Goal: Information Seeking & Learning: Learn about a topic

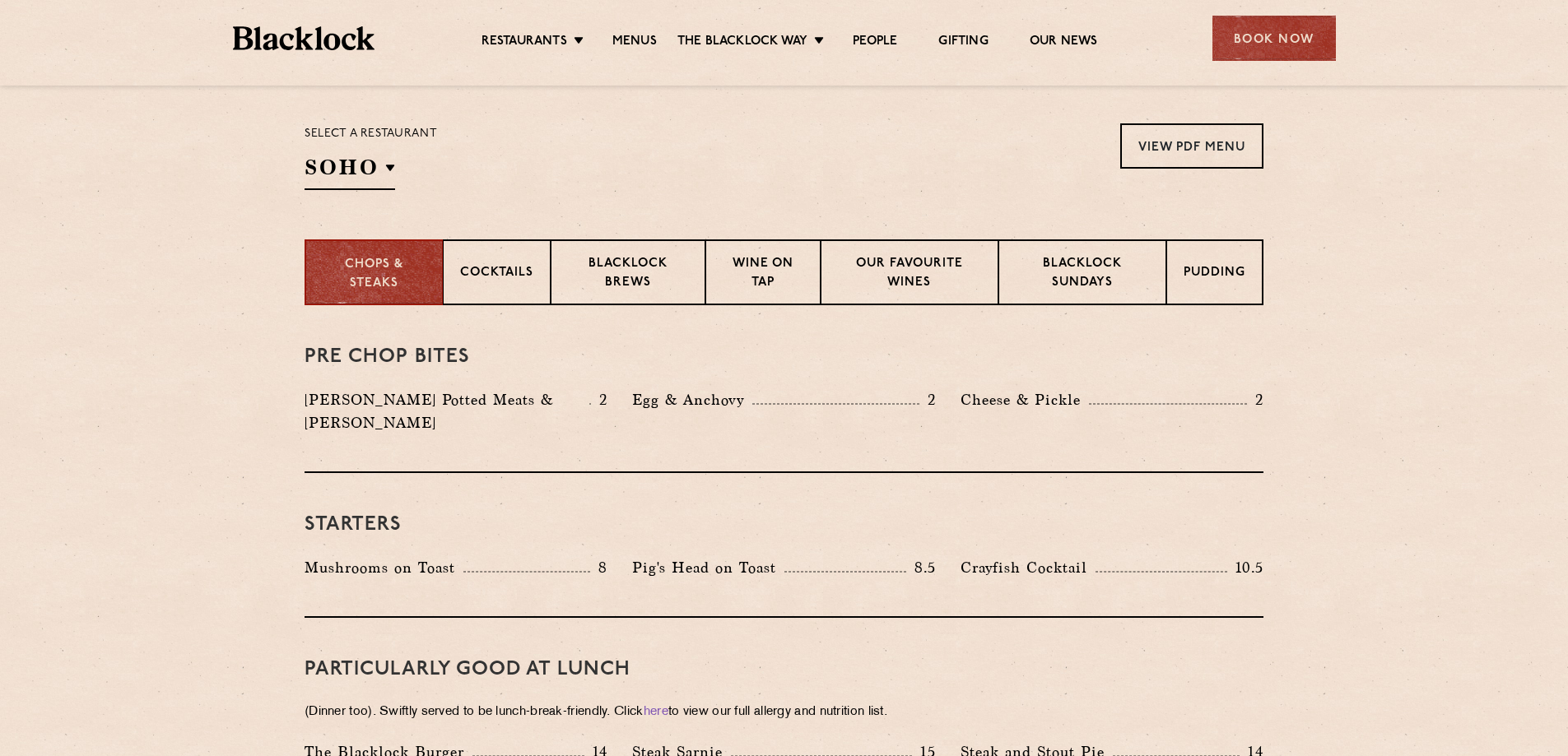
scroll to position [494, 0]
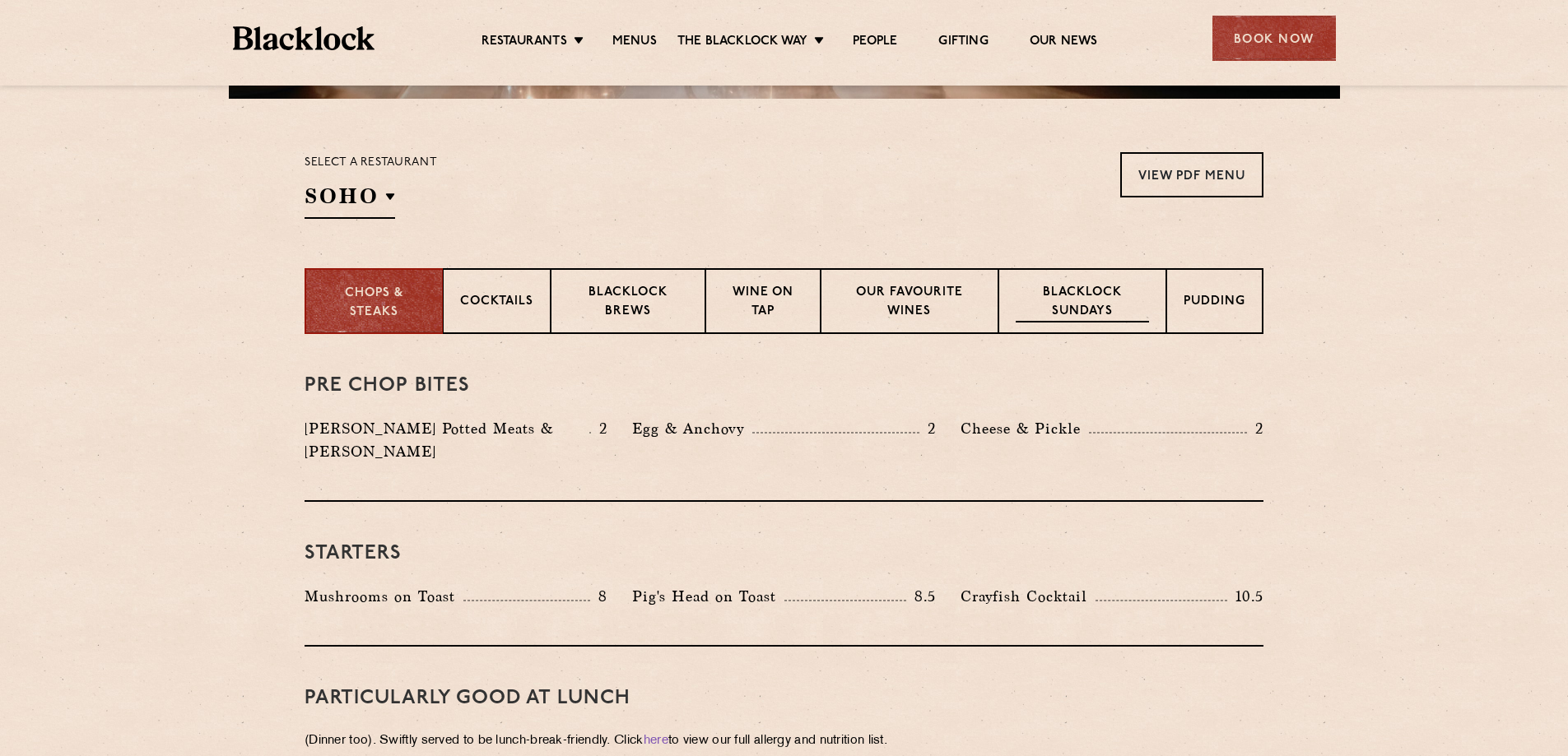
click at [1069, 317] on p "Blacklock Sundays" at bounding box center [1082, 302] width 133 height 38
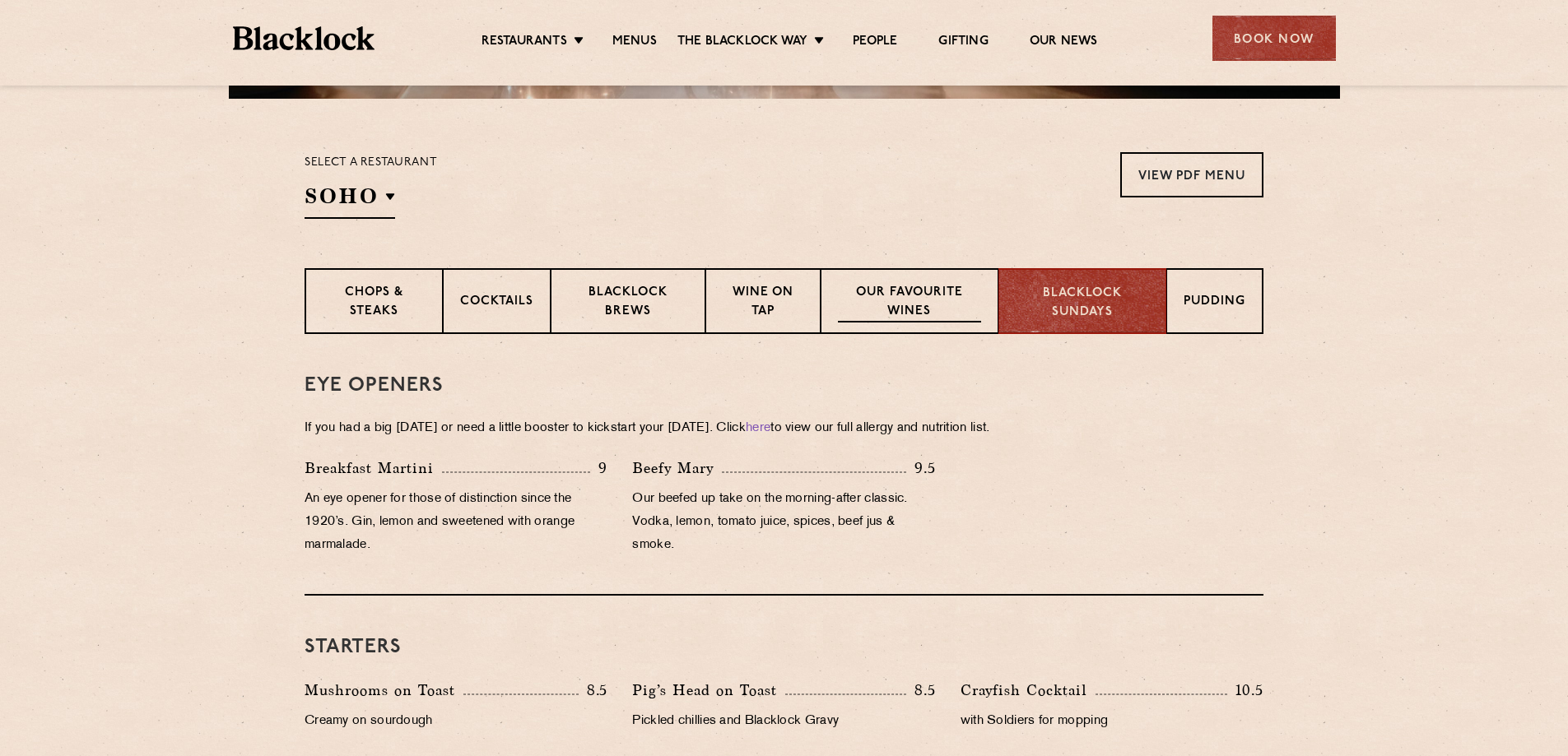
click at [876, 308] on p "Our favourite wines" at bounding box center [909, 302] width 143 height 38
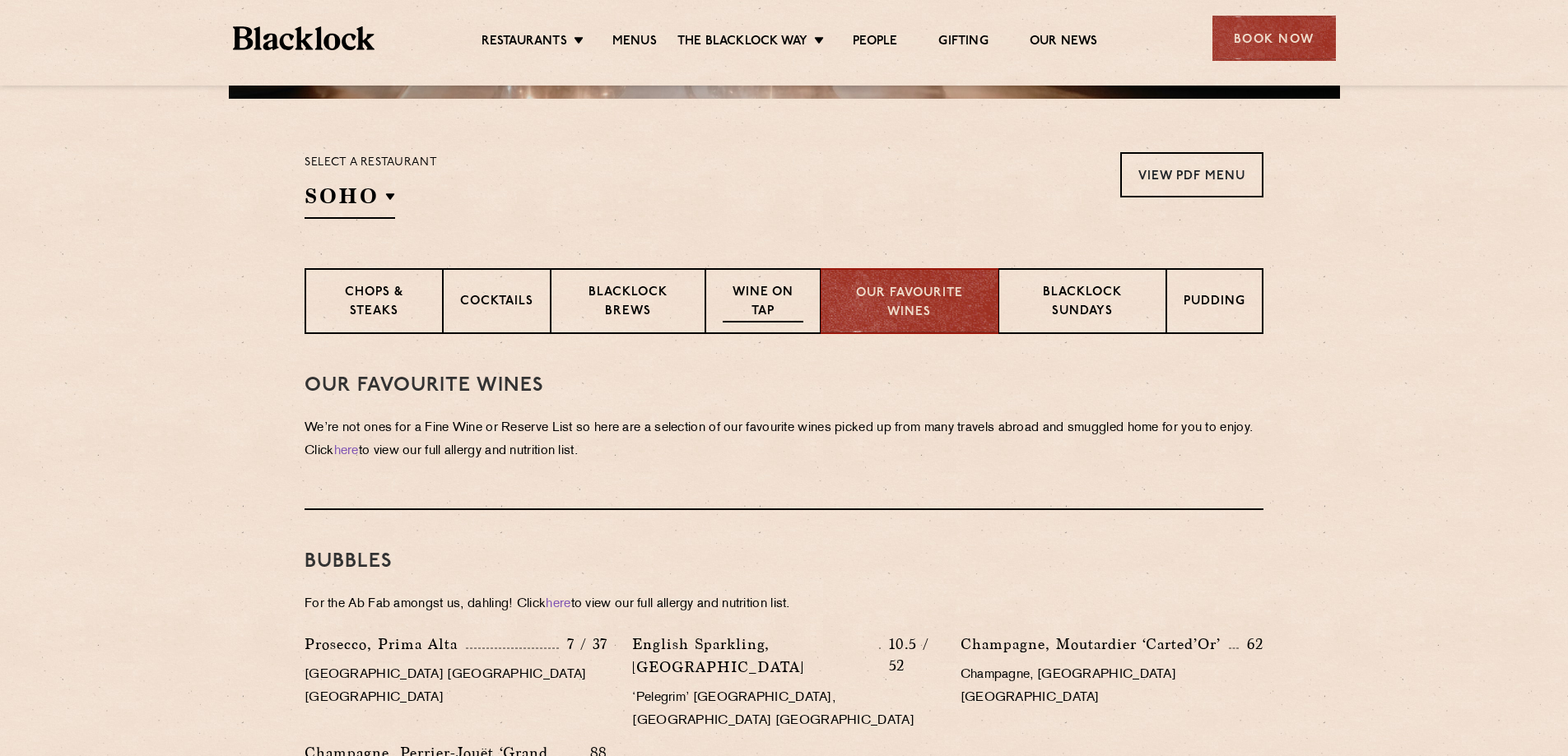
click at [782, 302] on p "Wine on Tap" at bounding box center [763, 302] width 80 height 38
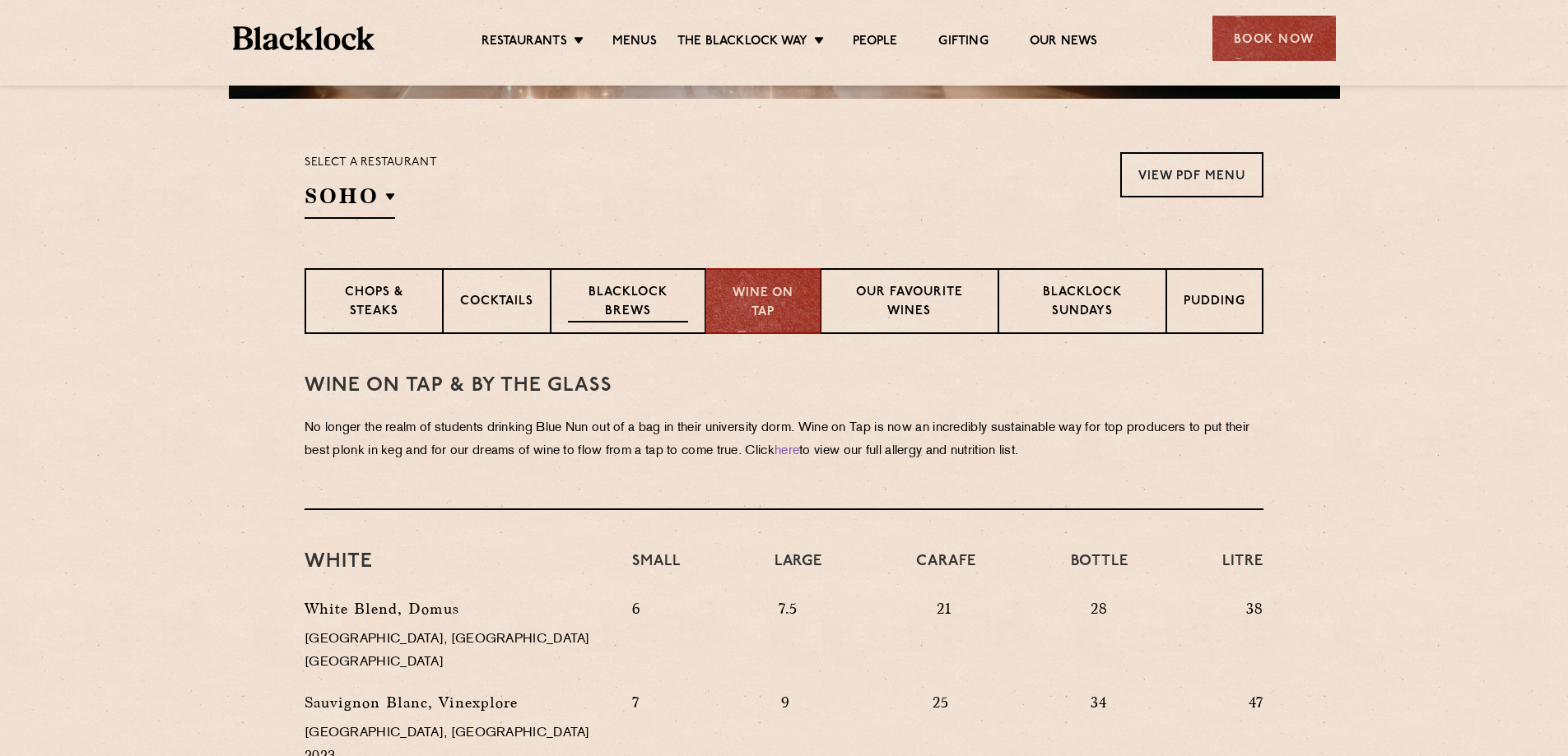
click at [632, 308] on p "Blacklock Brews" at bounding box center [628, 302] width 120 height 38
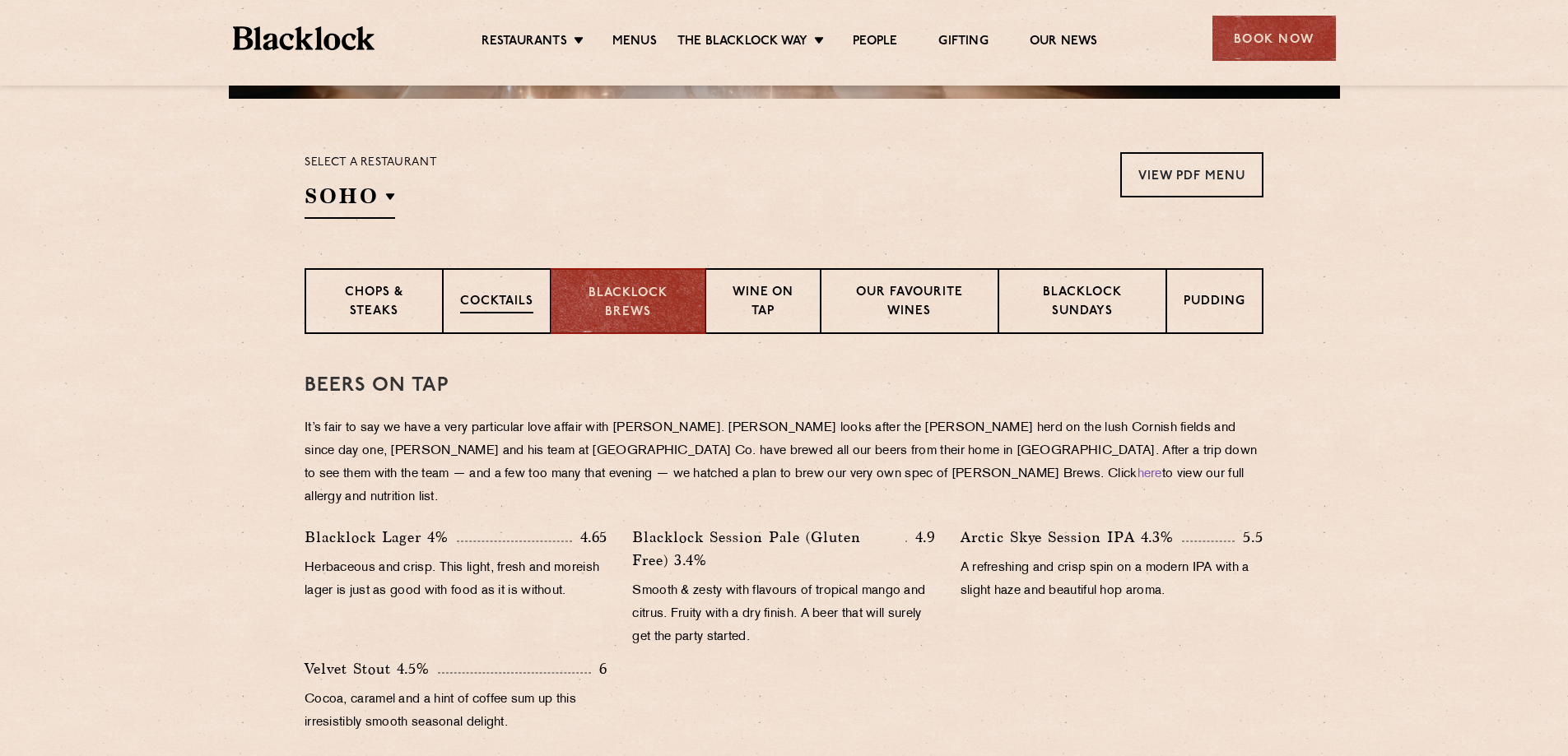
click at [529, 310] on p "Cocktails" at bounding box center [497, 303] width 73 height 21
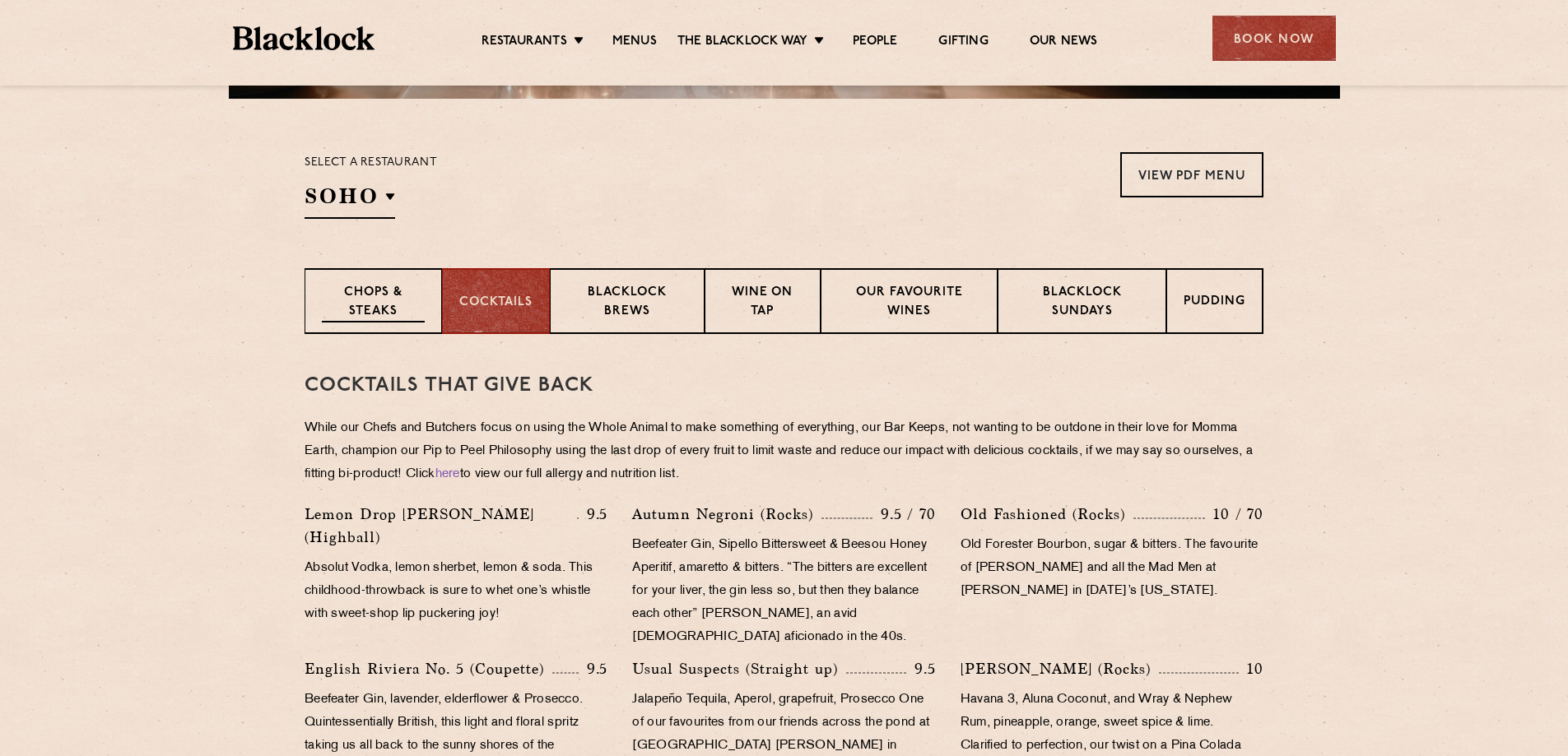
click at [411, 305] on p "Chops & Steaks" at bounding box center [373, 302] width 102 height 38
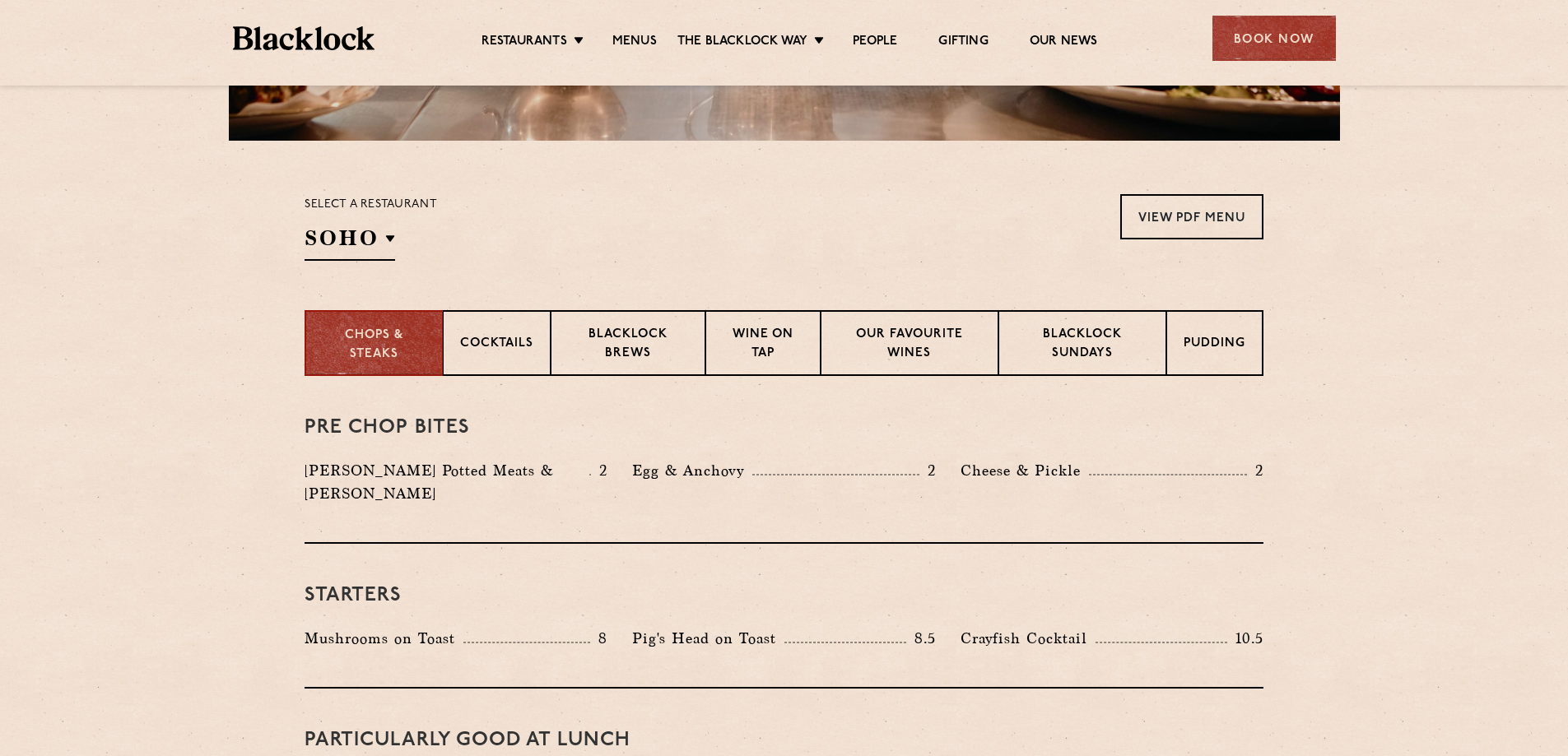
scroll to position [412, 0]
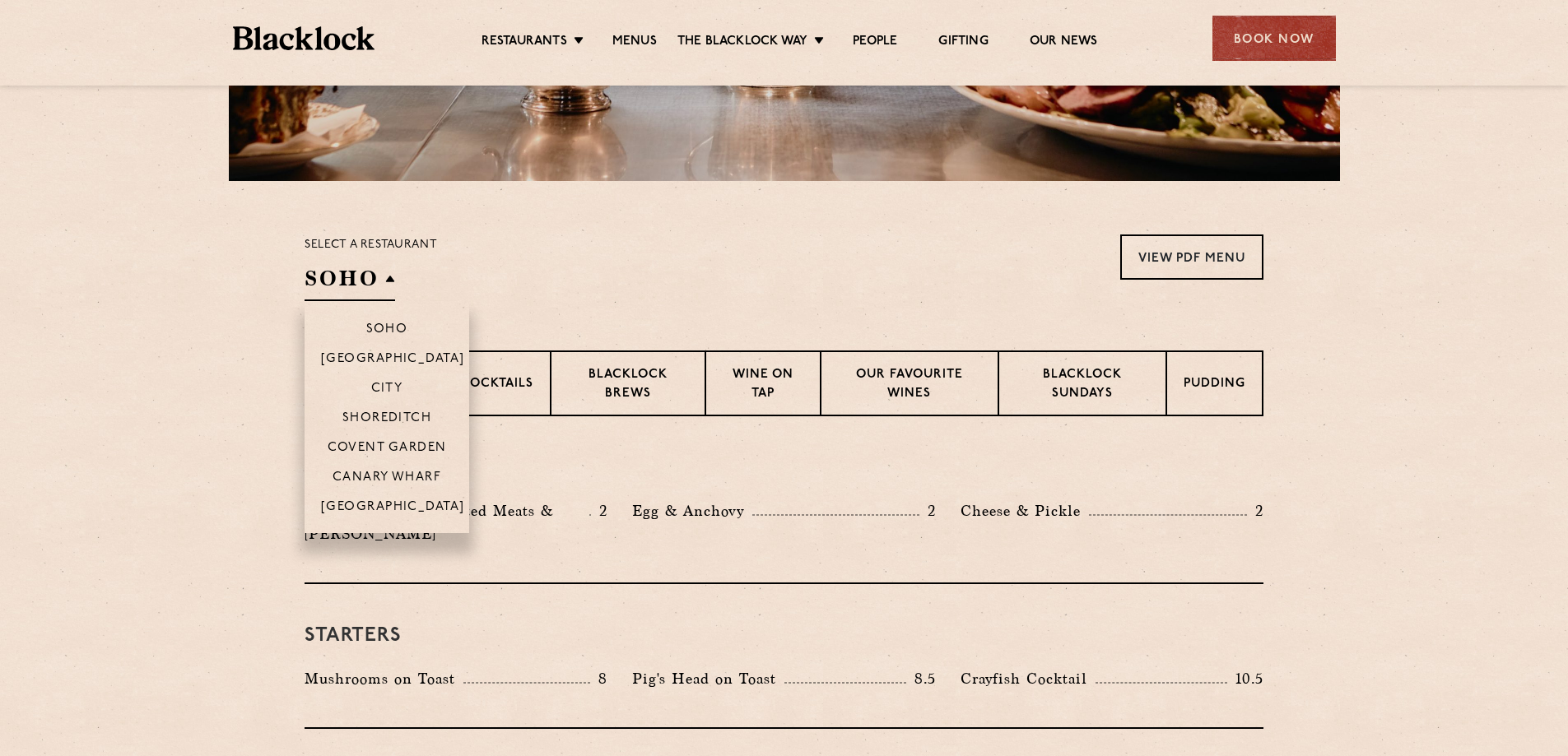
click at [339, 282] on h2 "SOHO" at bounding box center [350, 282] width 91 height 37
click at [338, 282] on h2 "SOHO" at bounding box center [350, 282] width 91 height 37
